Goal: Find specific page/section: Find specific page/section

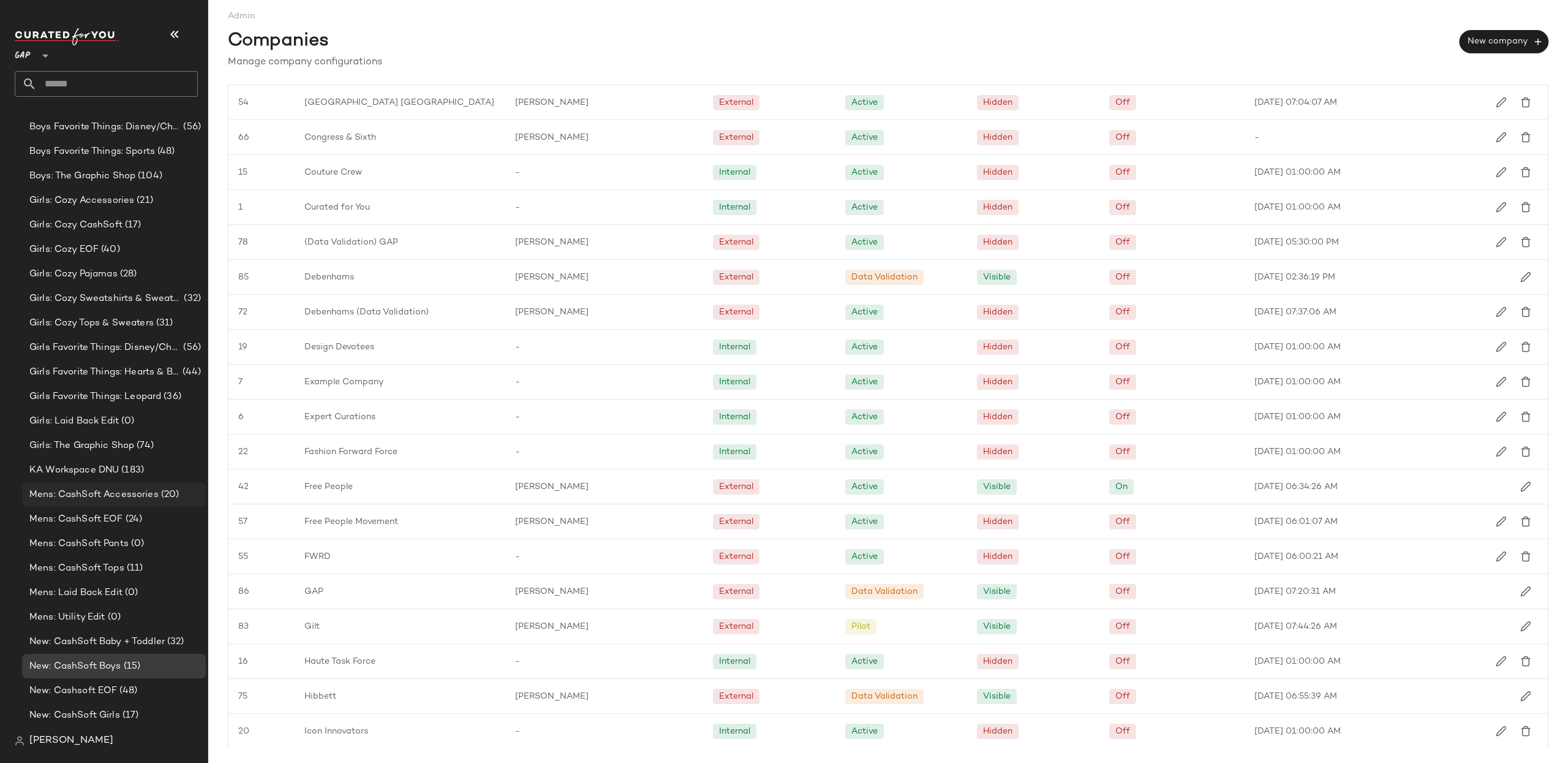
scroll to position [758, 0]
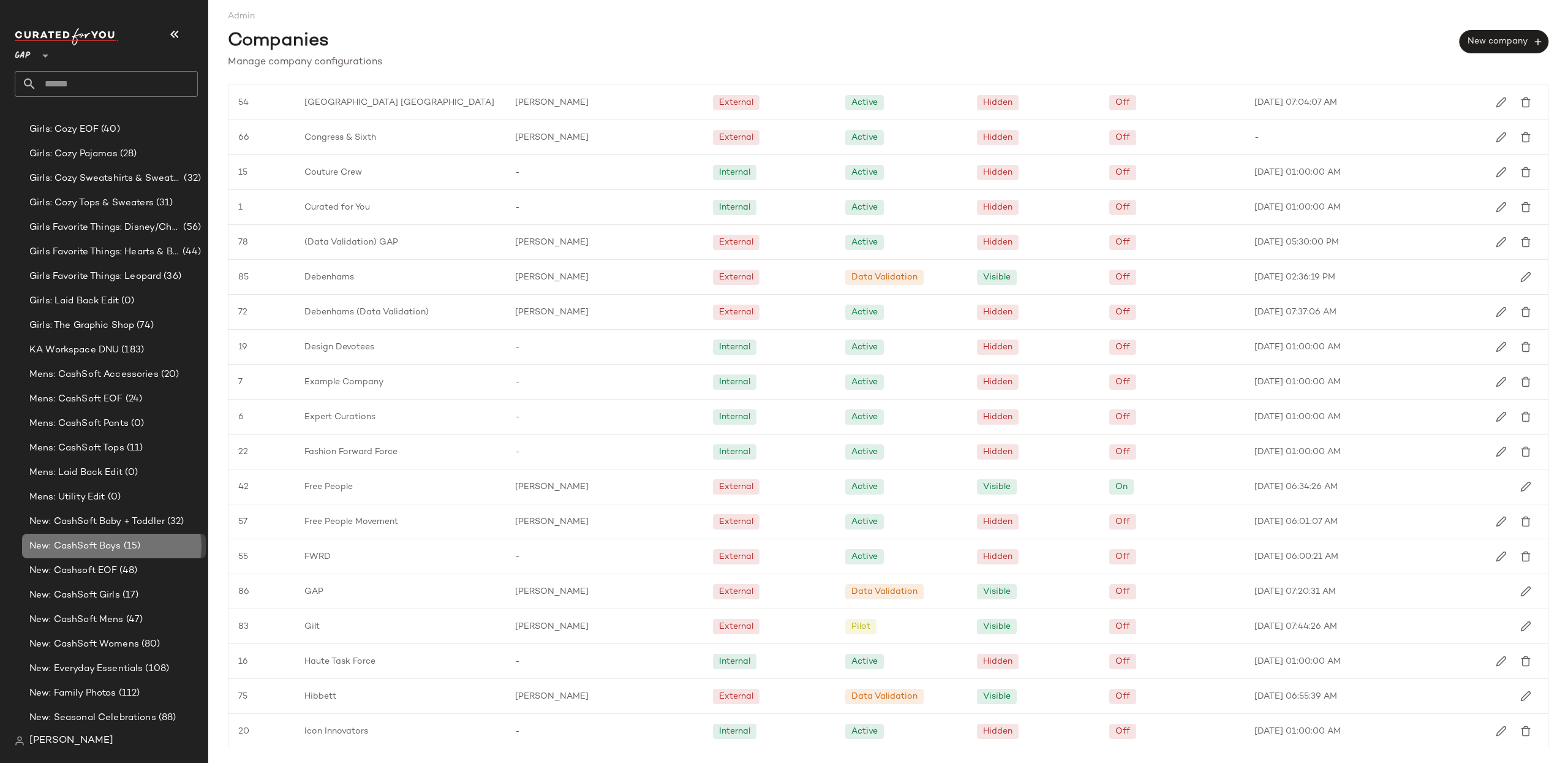
click at [144, 540] on div "New: CashSoft Boys (15)" at bounding box center [113, 547] width 175 height 14
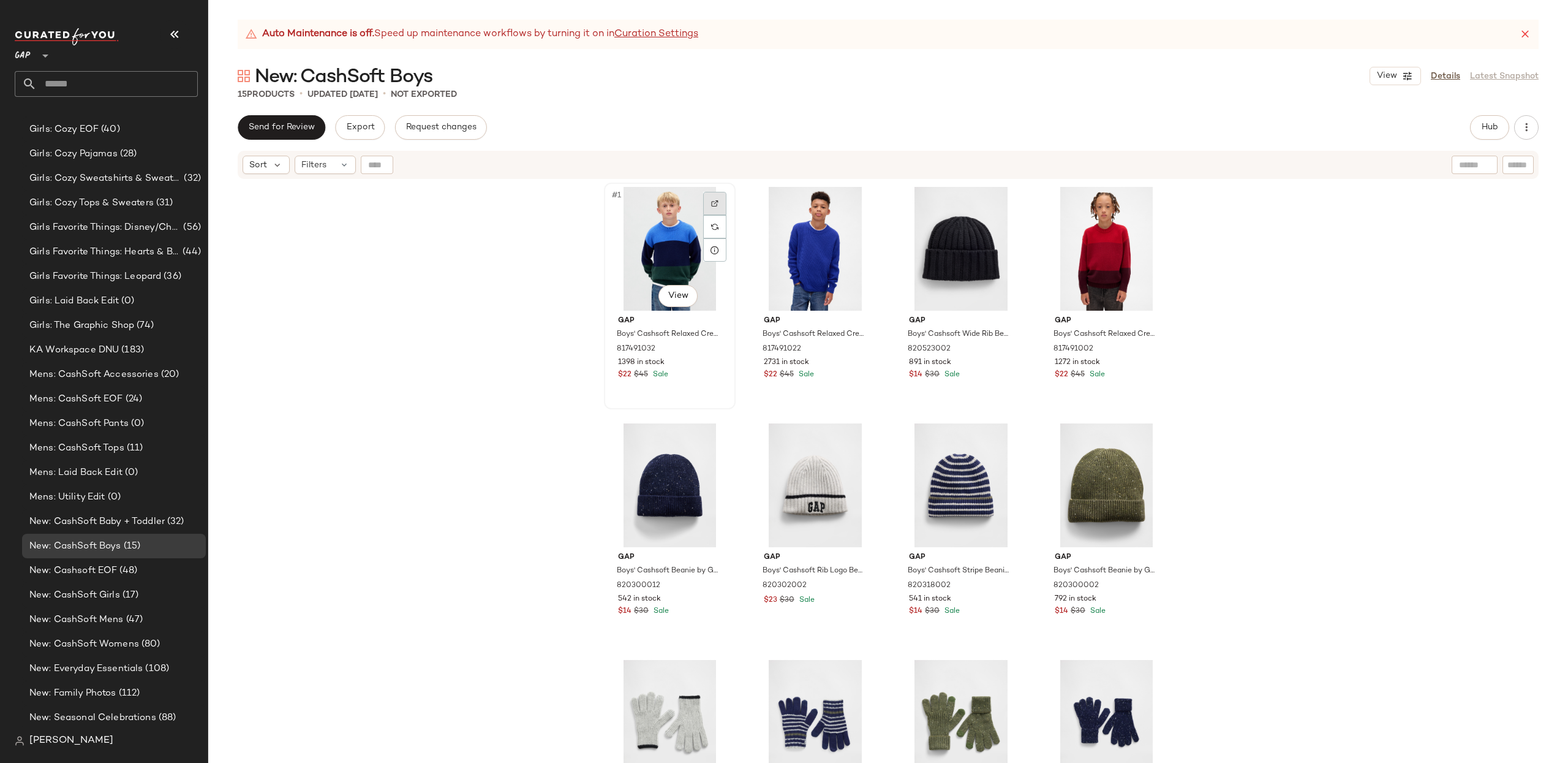
click at [712, 203] on img at bounding box center [715, 203] width 7 height 7
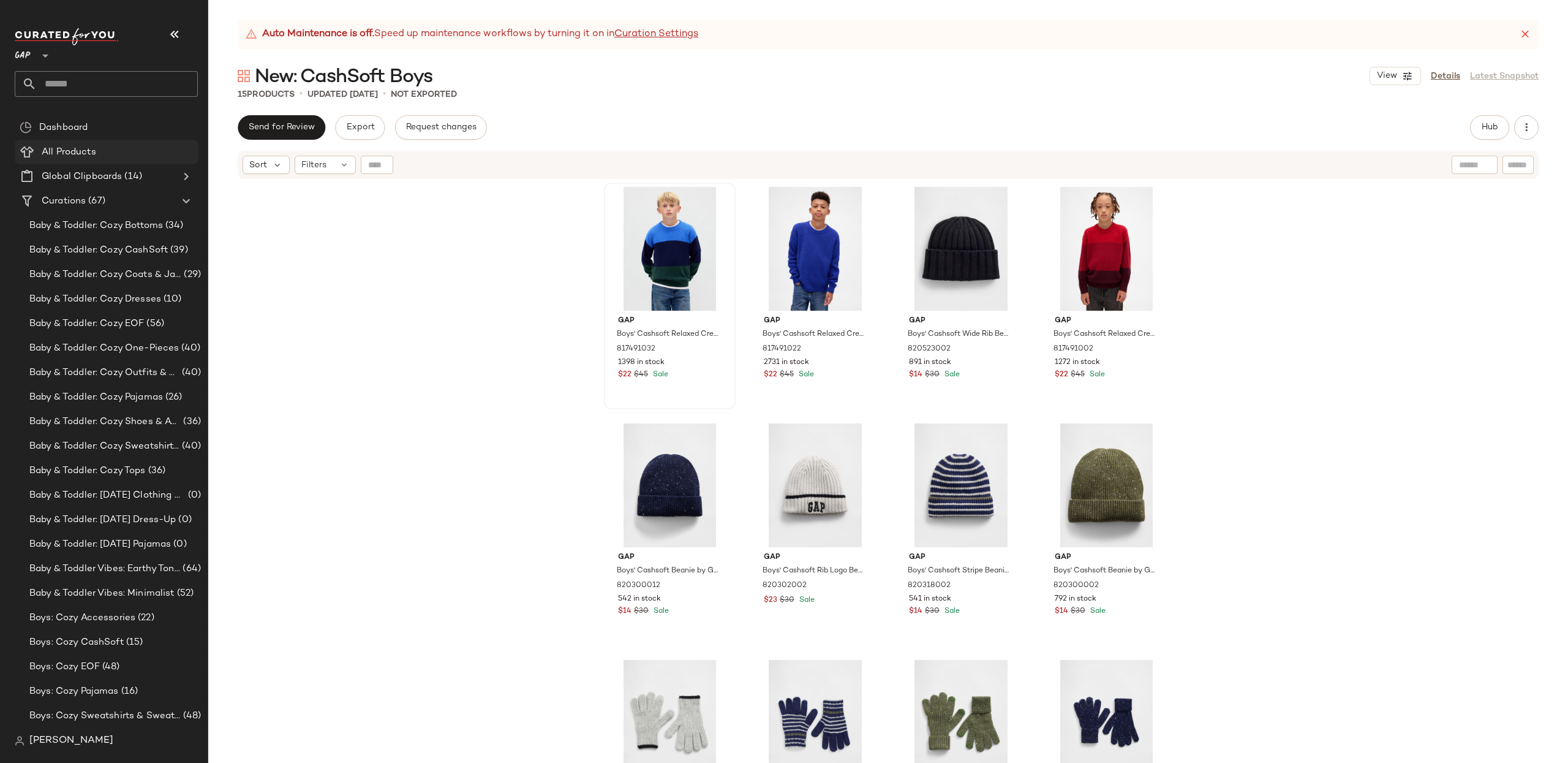
click at [89, 160] on Products "All Products" at bounding box center [107, 152] width 184 height 25
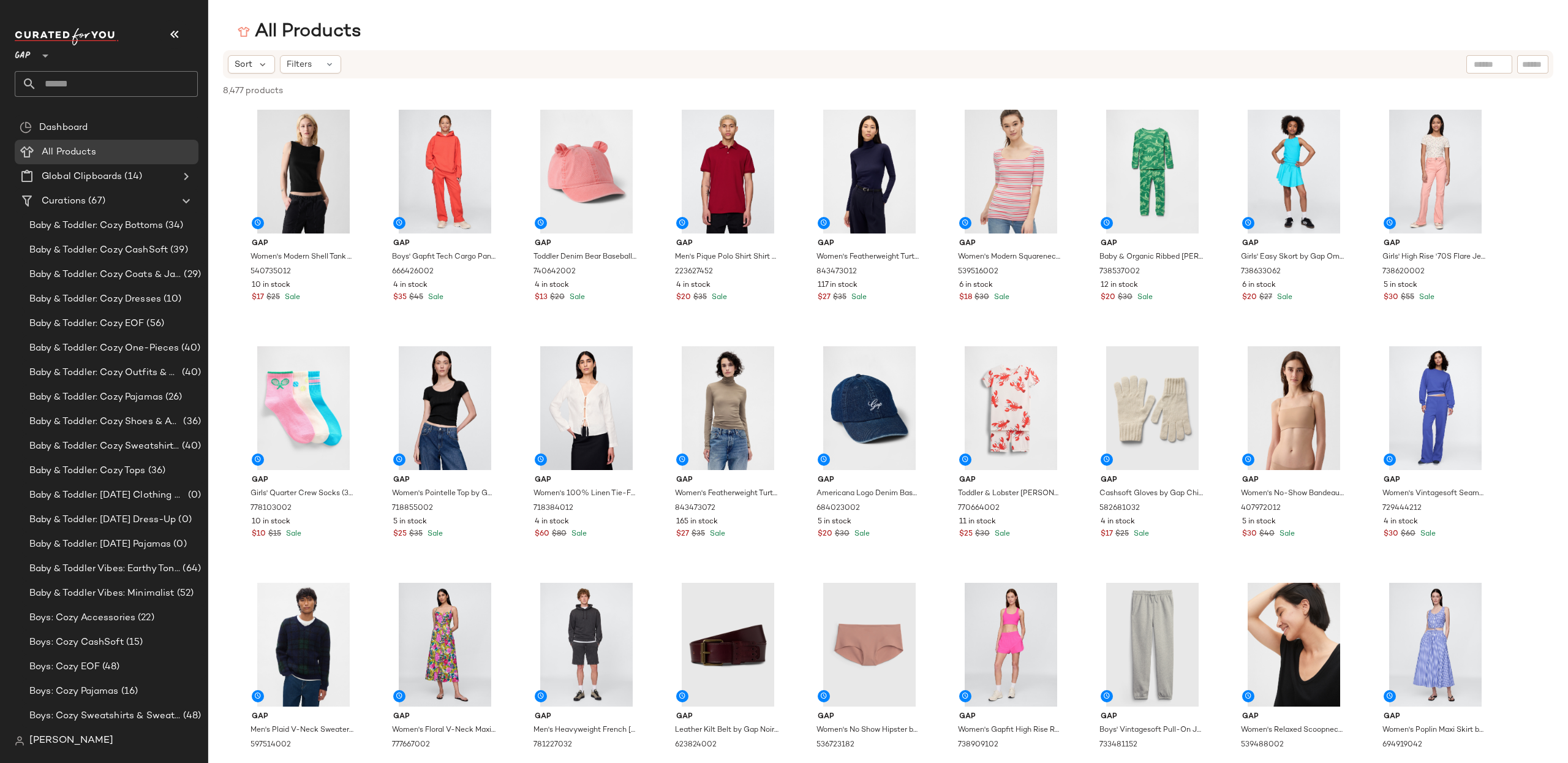
click at [1540, 70] on input "text" at bounding box center [1533, 65] width 21 height 13
paste input "*********"
type input "*********"
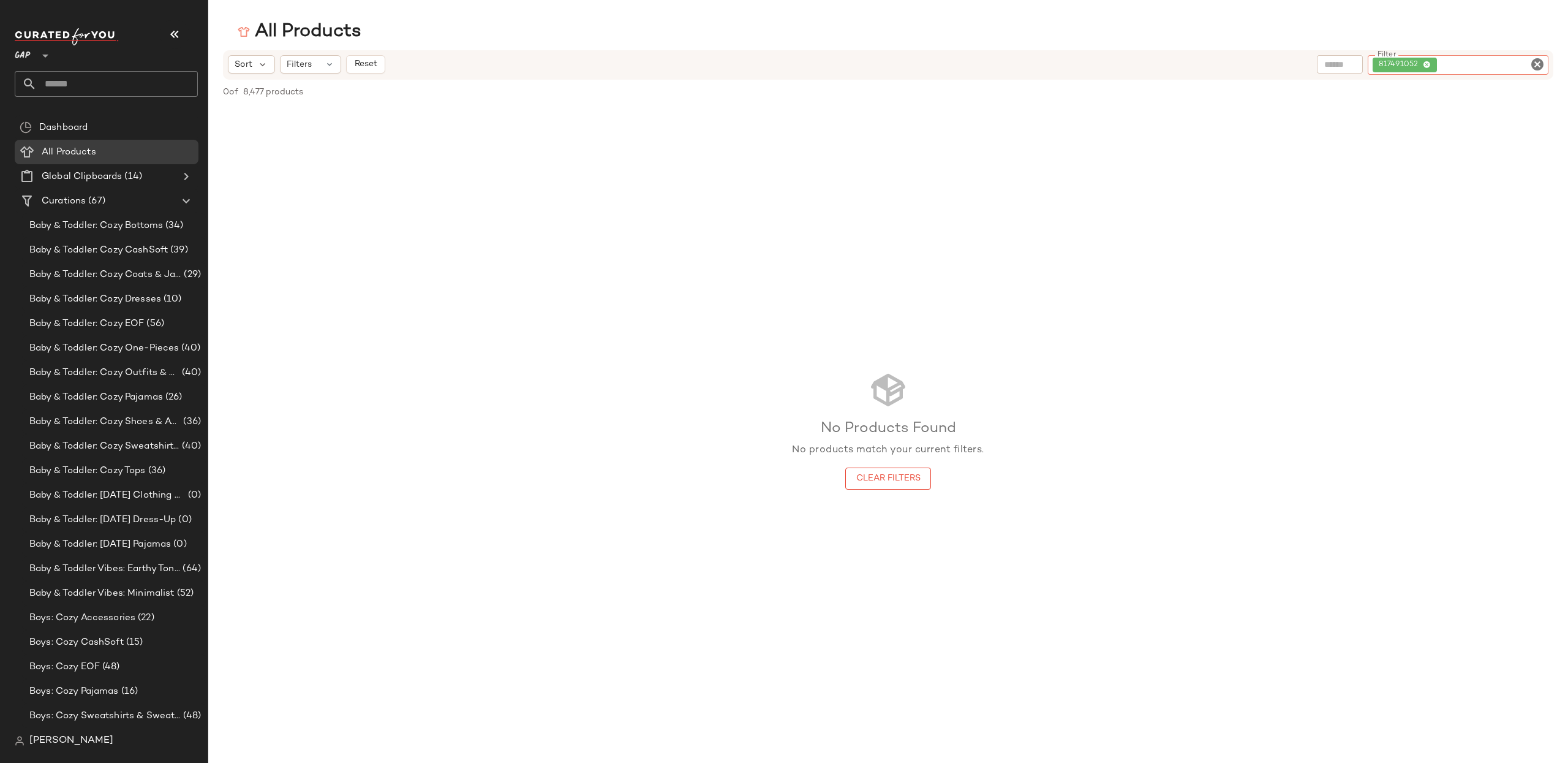
click at [1534, 65] on icon "Clear Filter" at bounding box center [1537, 64] width 15 height 15
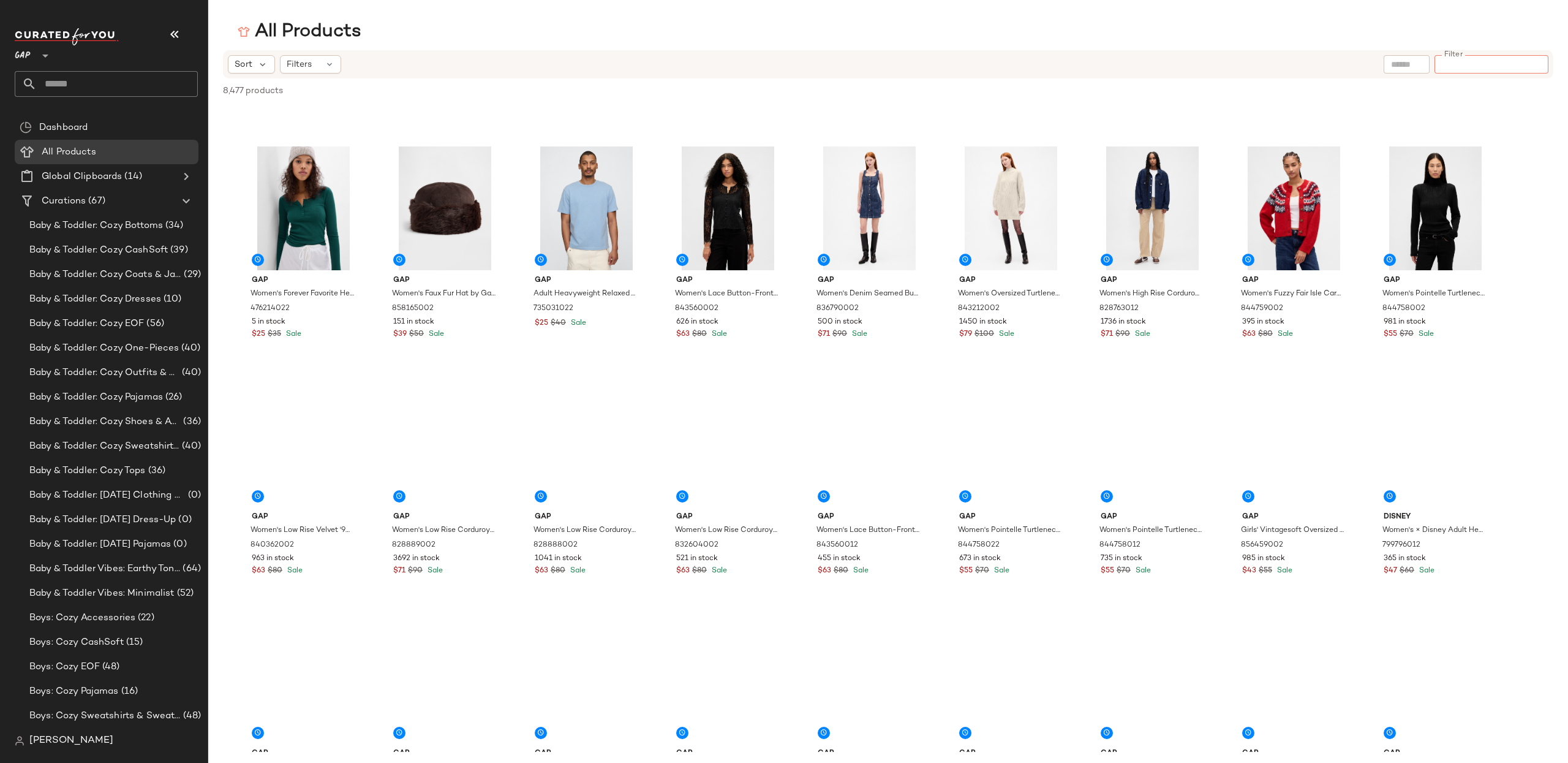
scroll to position [2574, 0]
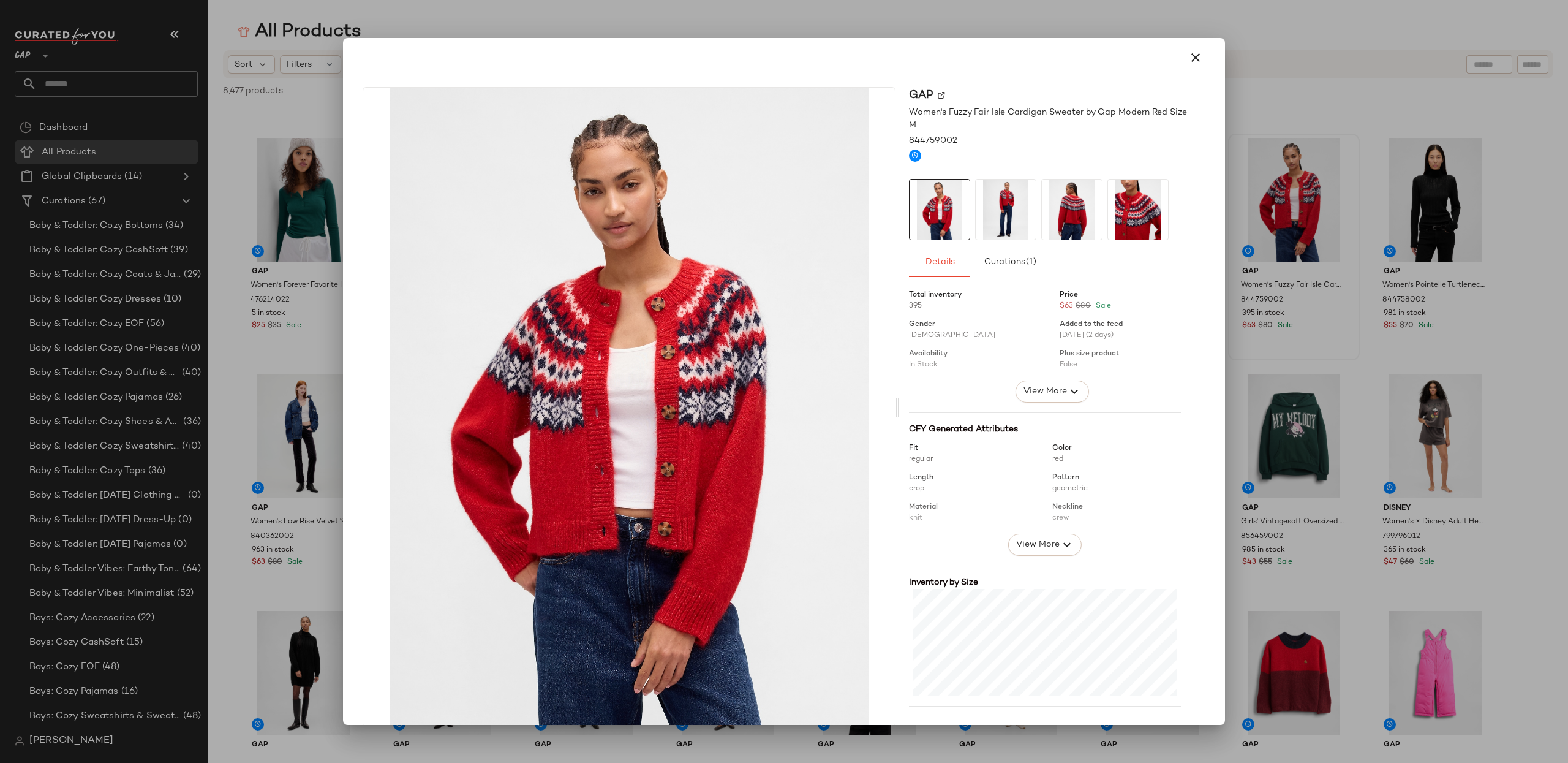
click at [990, 197] on img at bounding box center [1006, 210] width 60 height 60
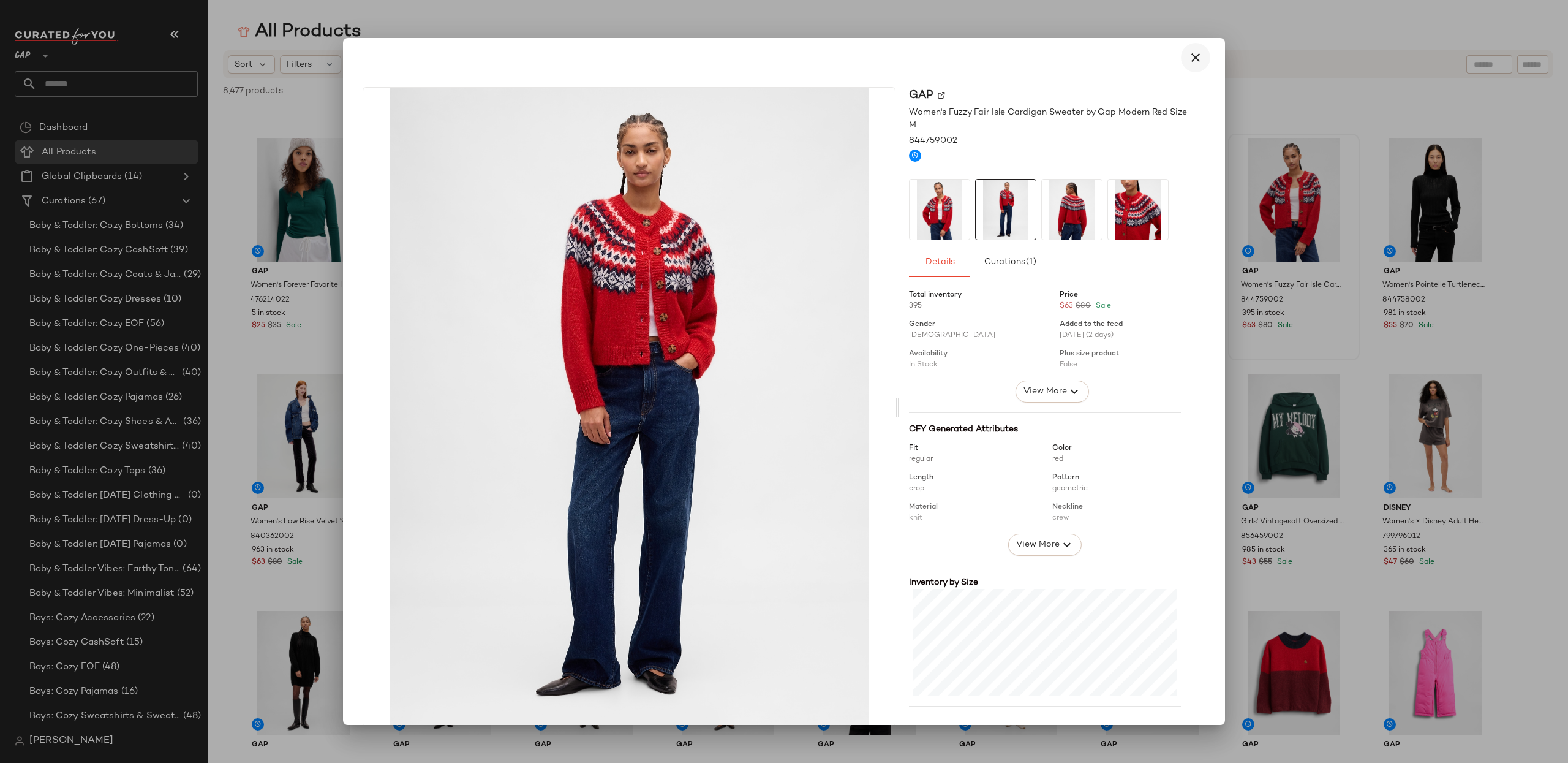
click at [1194, 59] on icon "button" at bounding box center [1195, 57] width 15 height 15
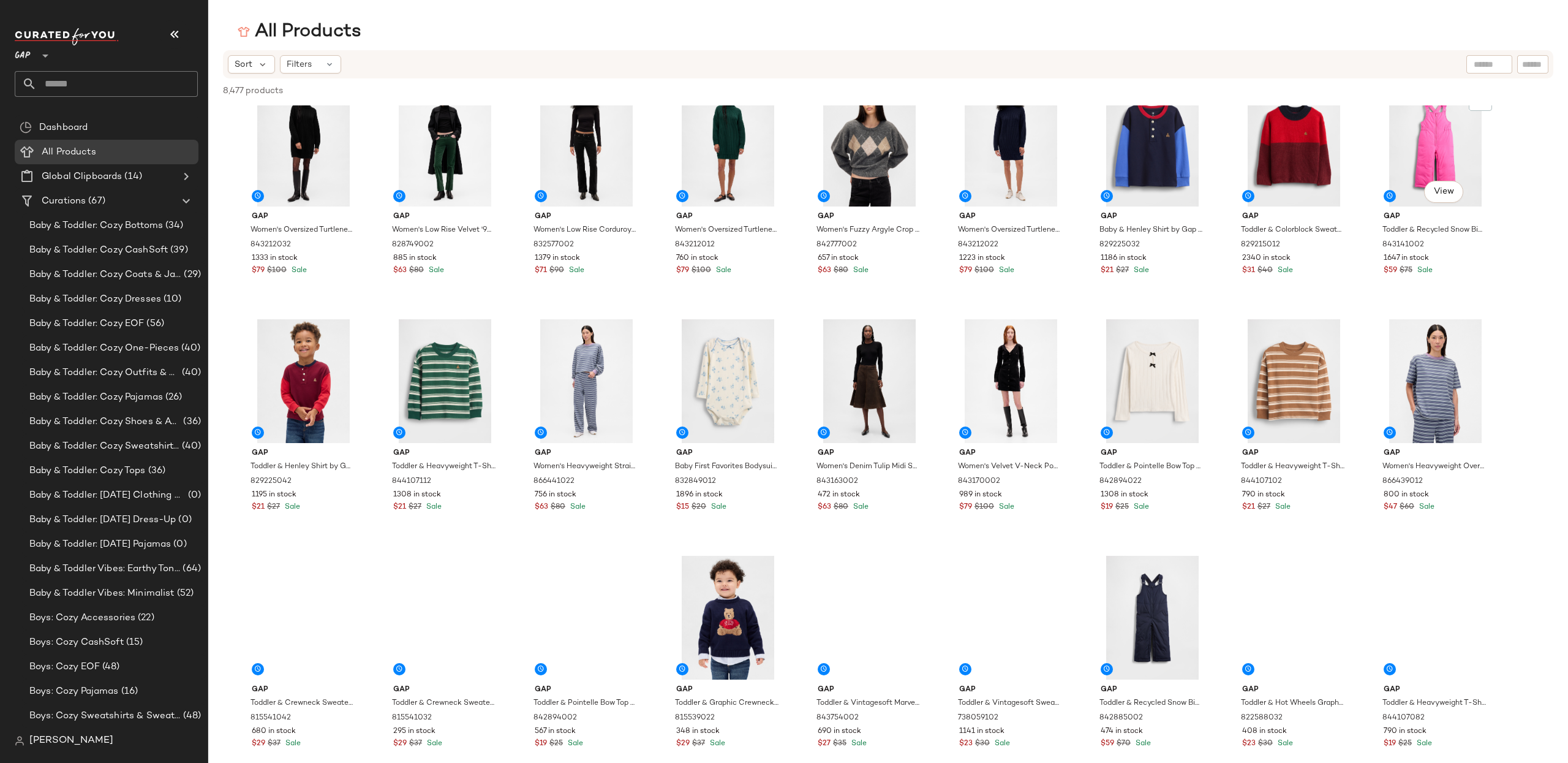
scroll to position [3108, 0]
